Goal: Task Accomplishment & Management: Use online tool/utility

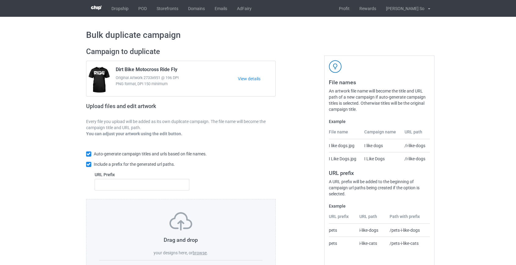
click at [203, 252] on label "browse" at bounding box center [200, 253] width 14 height 5
click at [0, 0] on input "browse" at bounding box center [0, 0] width 0 height 0
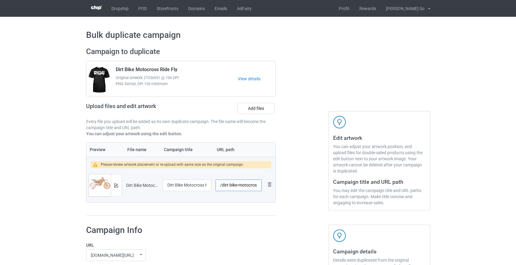
scroll to position [0, 20]
drag, startPoint x: 223, startPoint y: 182, endPoint x: 239, endPoint y: 189, distance: 17.4
click at [240, 189] on input "/dirt-bike-motocross-hero-dad" at bounding box center [239, 186] width 46 height 12
type input "/db-hero-dad"
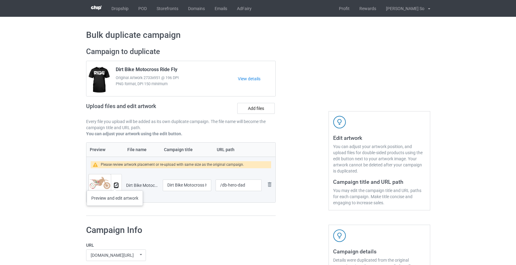
click at [115, 185] on img at bounding box center [116, 186] width 4 height 4
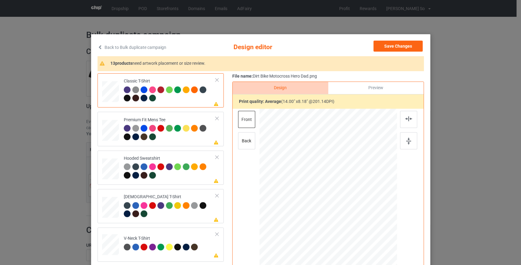
click at [117, 48] on link "Back to Bulk duplicate campaign" at bounding box center [131, 47] width 69 height 13
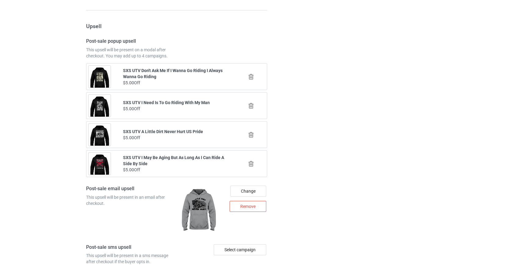
scroll to position [849, 0]
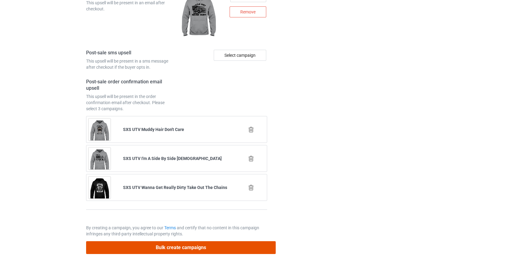
click at [173, 245] on button "Bulk create campaigns" at bounding box center [181, 247] width 190 height 13
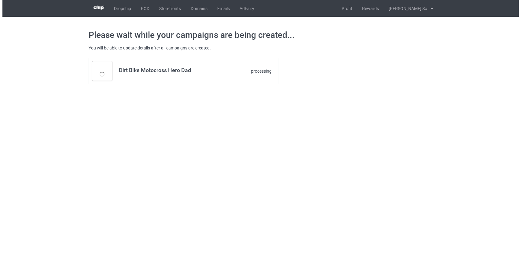
scroll to position [0, 0]
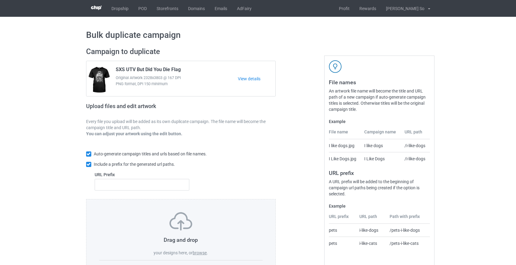
click at [199, 253] on label "browse" at bounding box center [200, 253] width 14 height 5
click at [0, 0] on input "browse" at bounding box center [0, 0] width 0 height 0
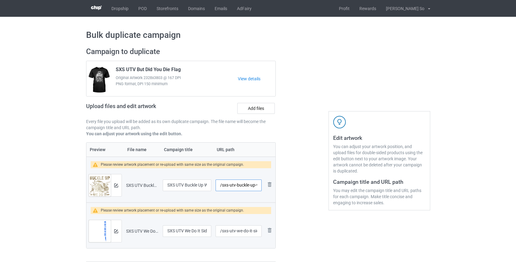
scroll to position [0, 24]
drag, startPoint x: 230, startPoint y: 185, endPoint x: 244, endPoint y: 188, distance: 13.9
click at [244, 188] on input "/sxs-utv-buckle-up-we-do-it-dirty" at bounding box center [239, 186] width 46 height 12
click at [232, 185] on input "/sxs-it-dirty" at bounding box center [239, 186] width 46 height 12
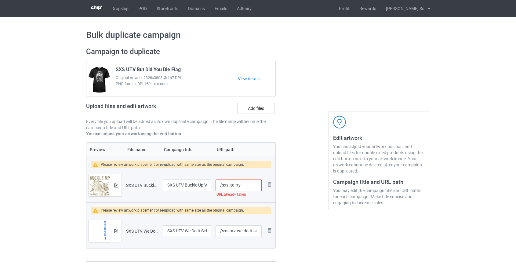
click at [228, 184] on input "/sxs-itdirty" at bounding box center [239, 186] width 46 height 12
click at [246, 180] on input "/sxsitdirty" at bounding box center [239, 186] width 46 height 12
type input "/sxsitdirtyup"
drag, startPoint x: 229, startPoint y: 227, endPoint x: 236, endPoint y: 230, distance: 7.2
click at [236, 230] on input "/sxs-utv-we-do-it-side-by-side" at bounding box center [239, 231] width 46 height 12
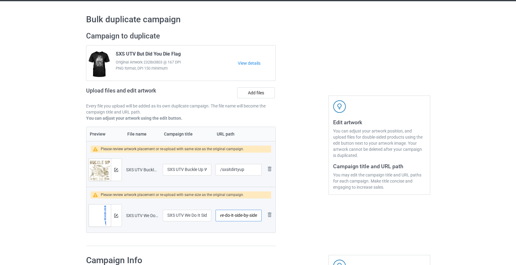
scroll to position [42, 0]
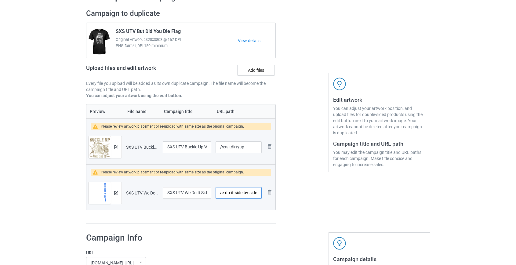
drag, startPoint x: 246, startPoint y: 229, endPoint x: 516, endPoint y: 265, distance: 272.1
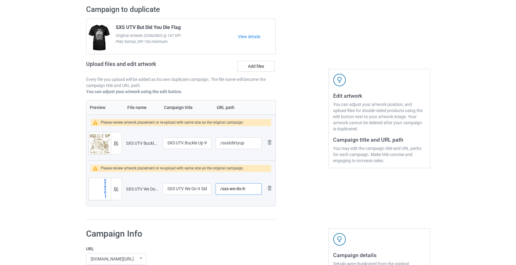
scroll to position [0, 0]
type input "/sxs-we-do-it"
click at [115, 142] on img at bounding box center [116, 143] width 4 height 4
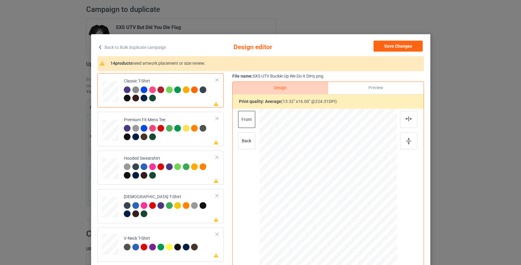
click at [101, 46] on link "Back to Bulk duplicate campaign" at bounding box center [131, 47] width 69 height 13
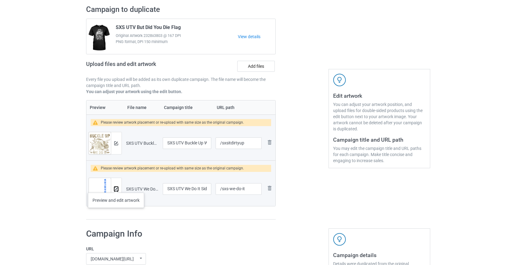
click at [116, 187] on img at bounding box center [116, 189] width 4 height 4
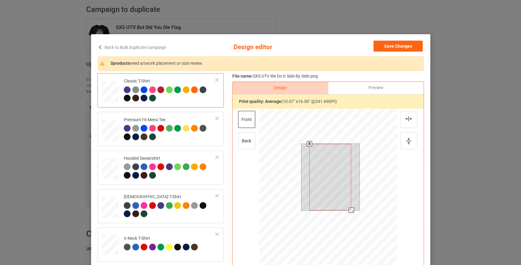
click at [352, 241] on div at bounding box center [327, 196] width 137 height 174
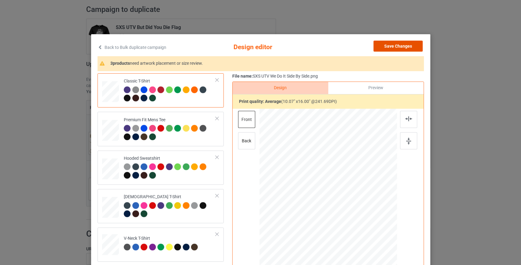
click at [386, 46] on button "Save Changes" at bounding box center [397, 46] width 49 height 11
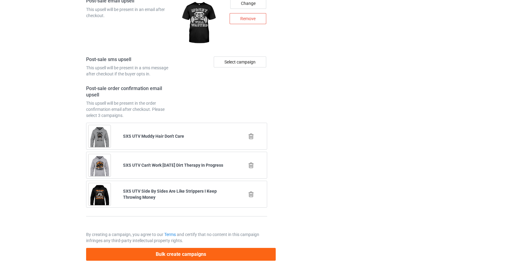
scroll to position [895, 0]
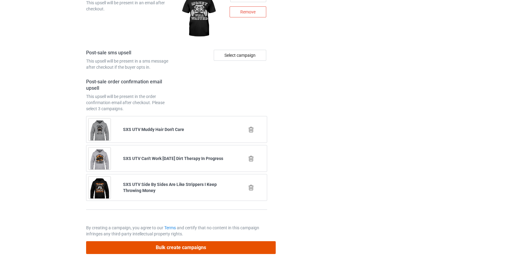
click at [222, 248] on button "Bulk create campaigns" at bounding box center [181, 247] width 190 height 13
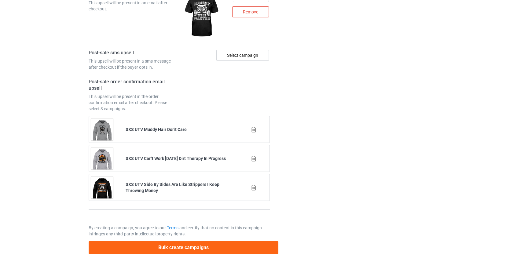
scroll to position [0, 0]
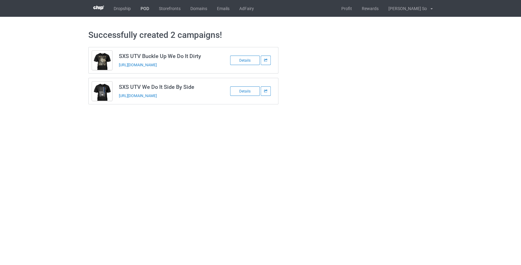
click at [142, 5] on link "POD" at bounding box center [145, 8] width 18 height 17
